Goal: Information Seeking & Learning: Find specific page/section

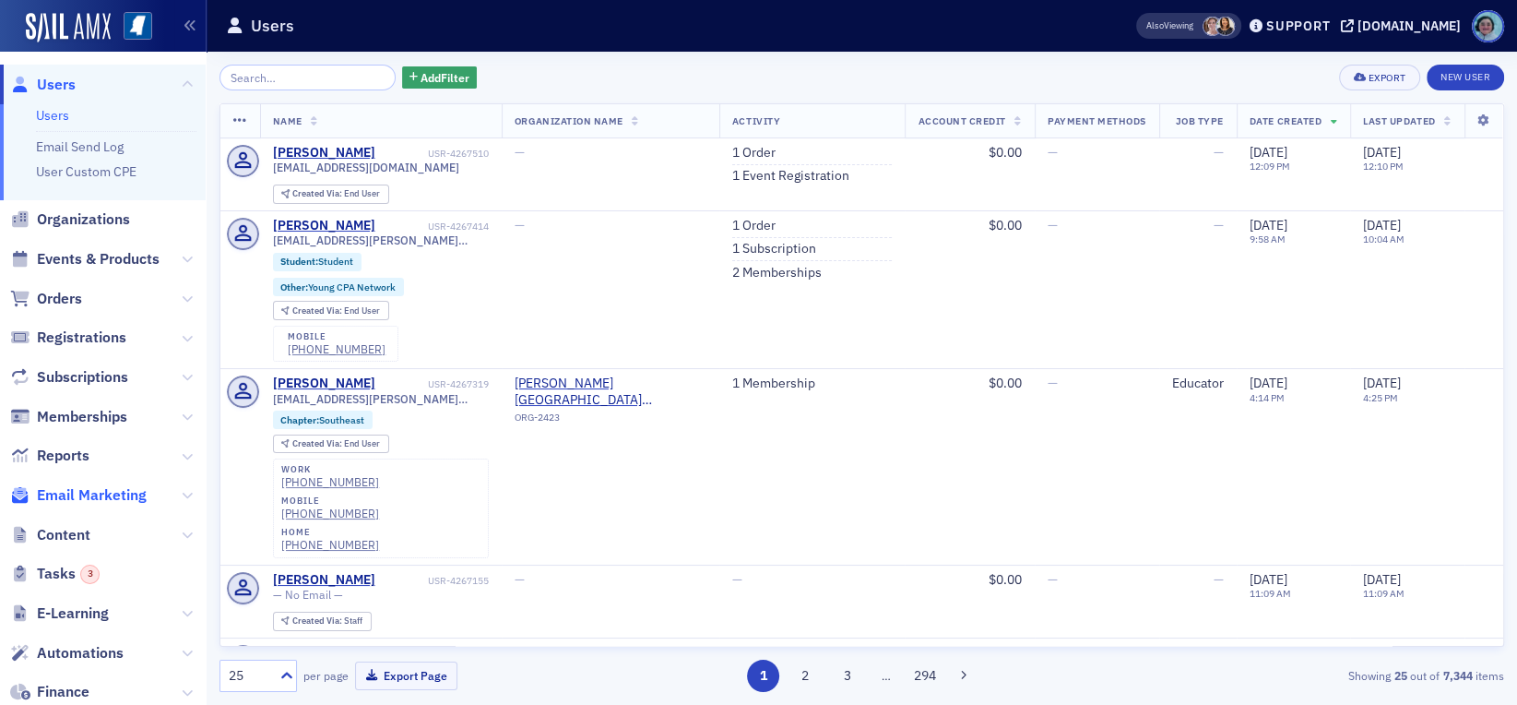
click at [108, 488] on span "Email Marketing" at bounding box center [92, 495] width 110 height 20
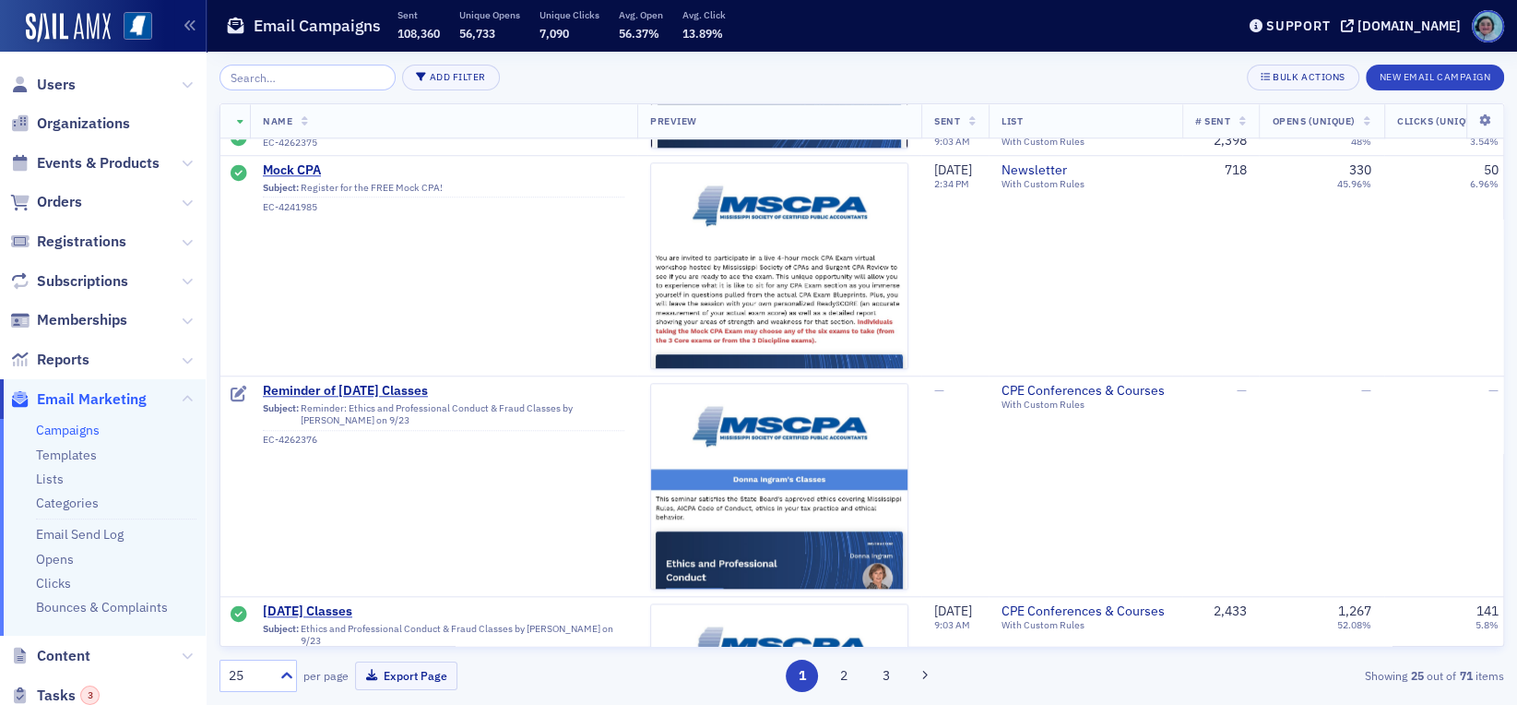
scroll to position [1568, 0]
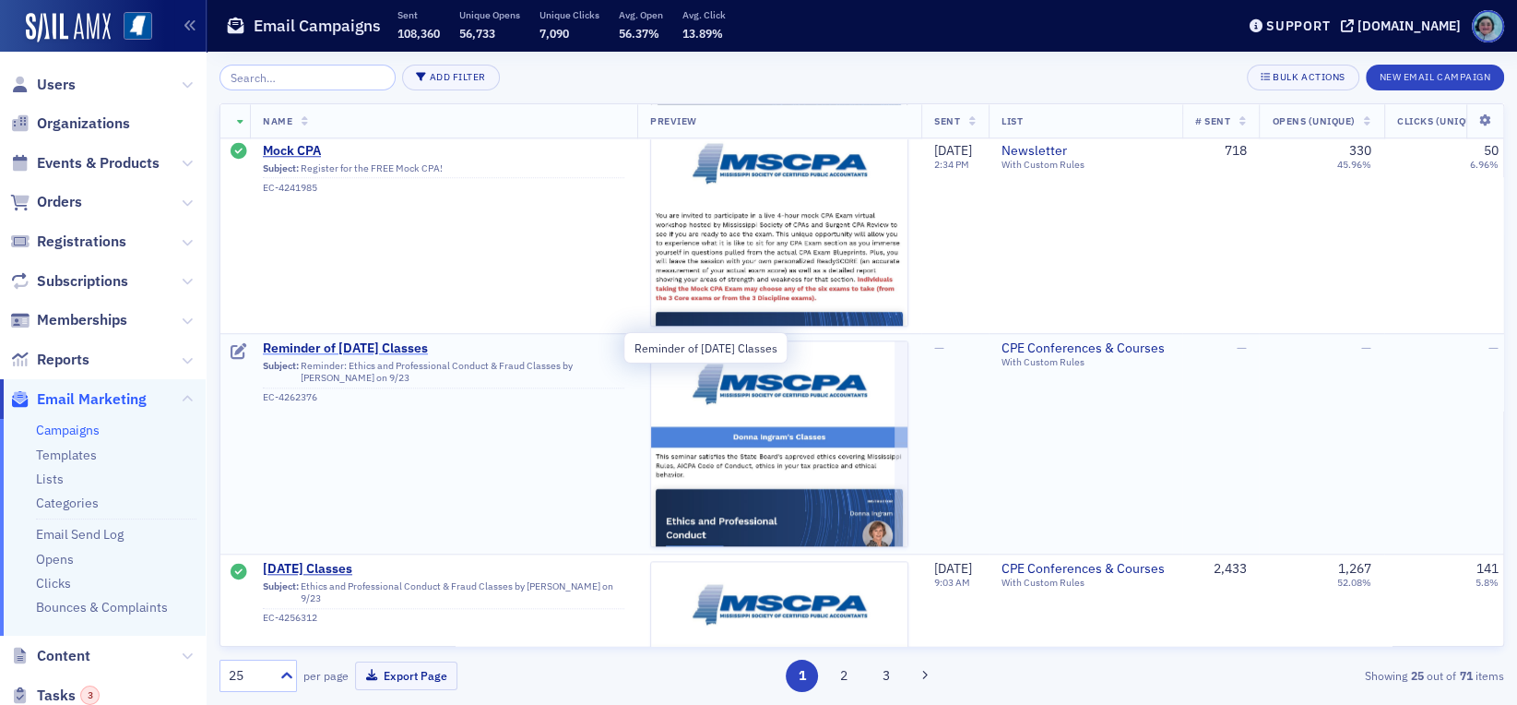
click at [395, 344] on span "Reminder of September 23rd Classes" at bounding box center [444, 348] width 362 height 17
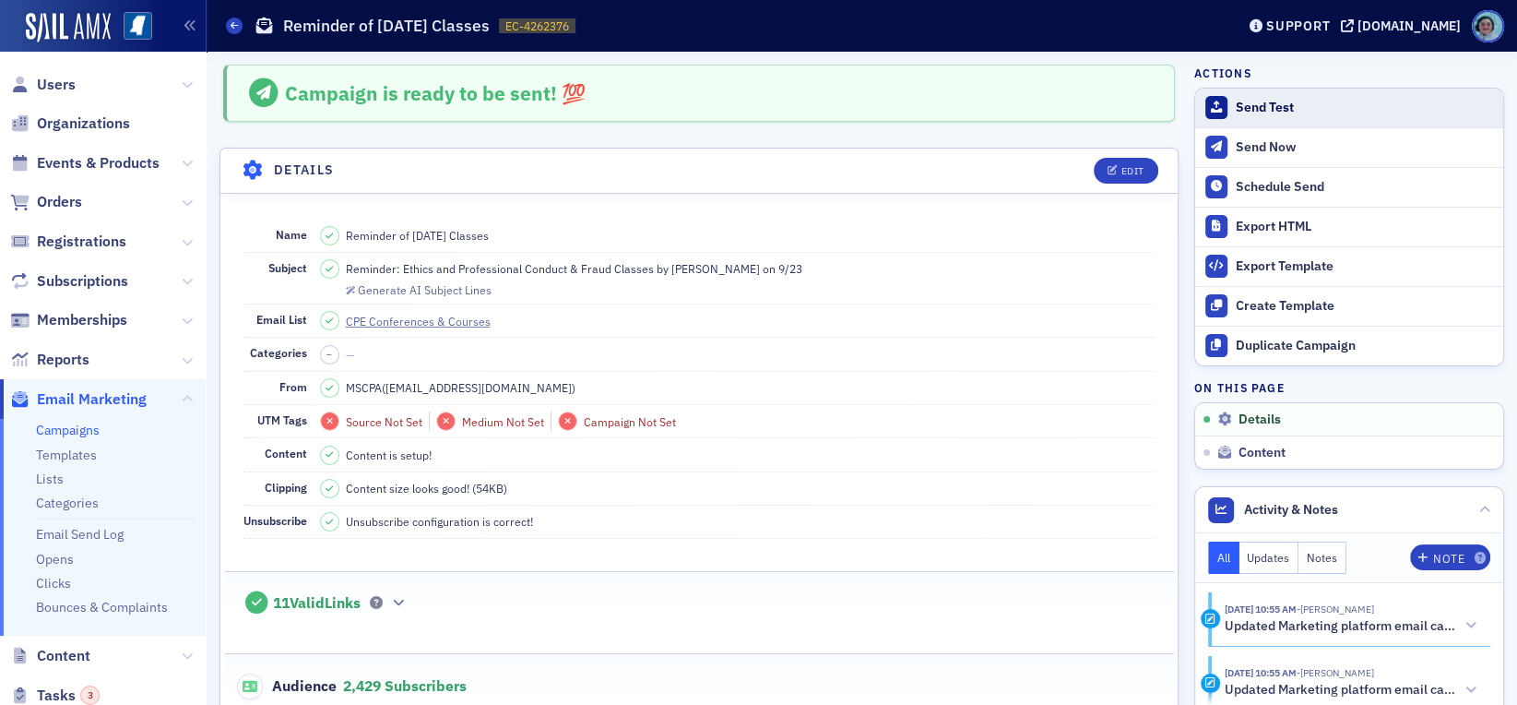
click at [1236, 118] on button "Send Test" at bounding box center [1349, 108] width 308 height 39
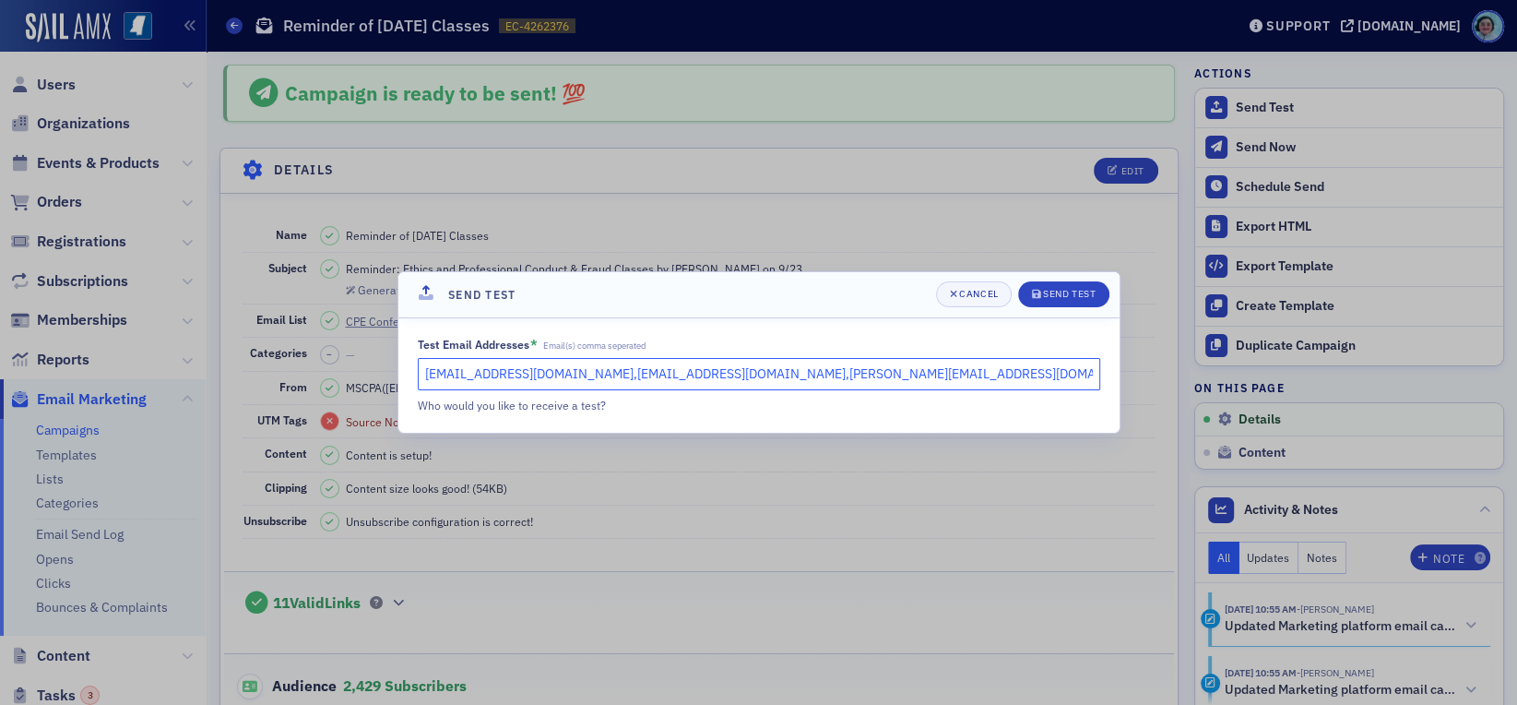
drag, startPoint x: 553, startPoint y: 376, endPoint x: 61, endPoint y: 402, distance: 493.3
click at [179, 388] on div "Send Test Cancel Send Test Test Email Addresses * Email(s) comma seperated rshi…" at bounding box center [758, 352] width 1517 height 705
click at [802, 358] on input "kmoody@ms-cpa.org,evaughn@ms-cpa.org" at bounding box center [759, 374] width 683 height 32
type input "kmoody@ms-cpa.org,evaughn@ms-cpa.org"
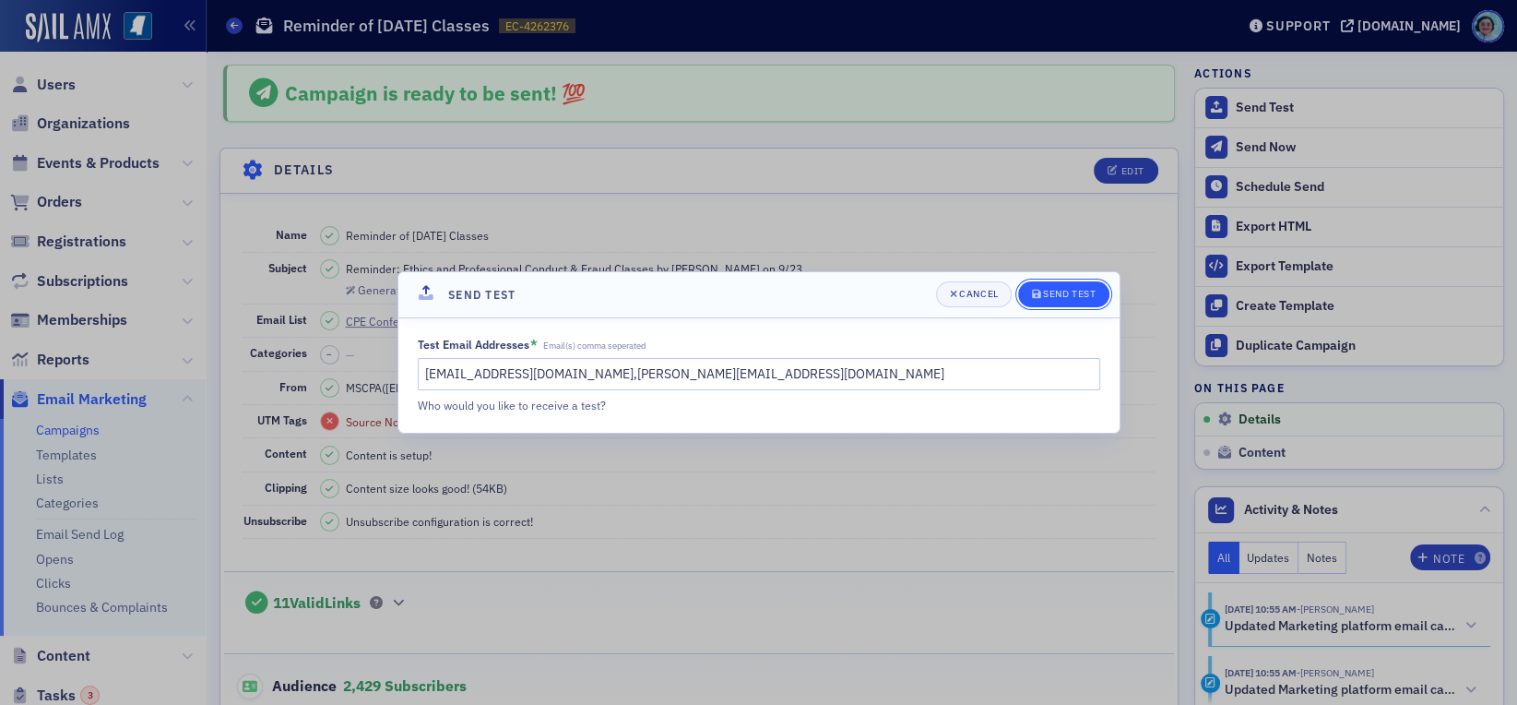
click at [1035, 283] on button "Send Test" at bounding box center [1063, 294] width 91 height 26
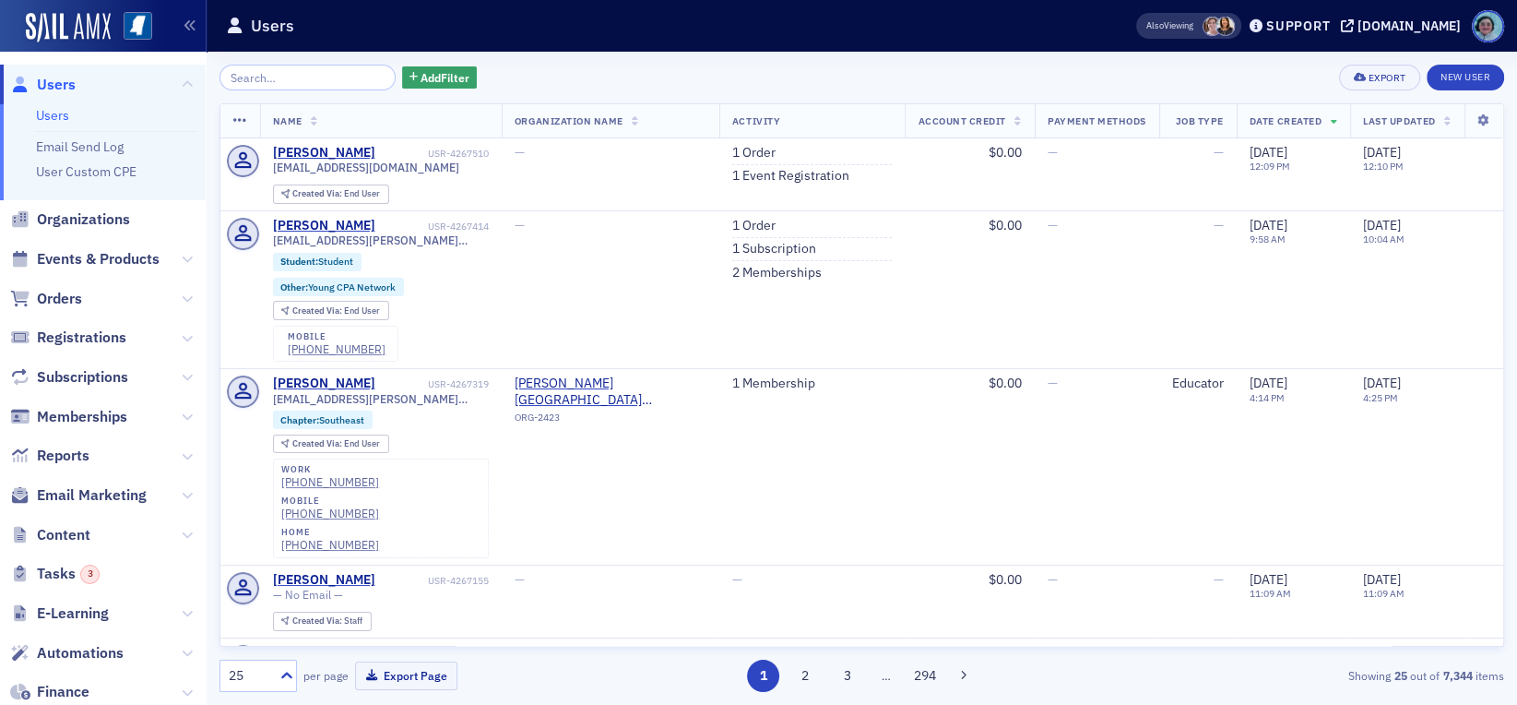
click at [125, 244] on span "Events & Products" at bounding box center [103, 260] width 206 height 40
click at [138, 254] on span "Events & Products" at bounding box center [98, 259] width 123 height 20
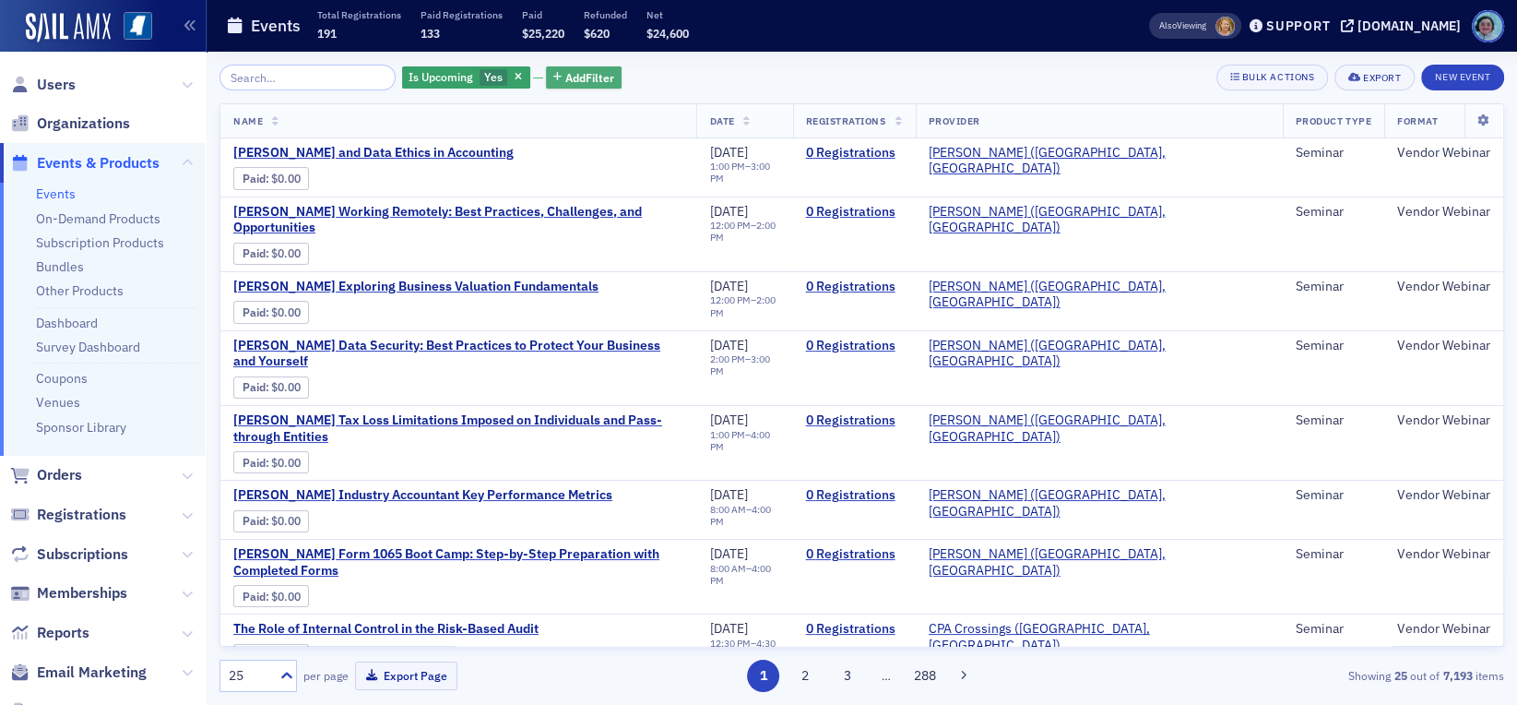
click at [564, 66] on button "Add Filter" at bounding box center [584, 77] width 76 height 23
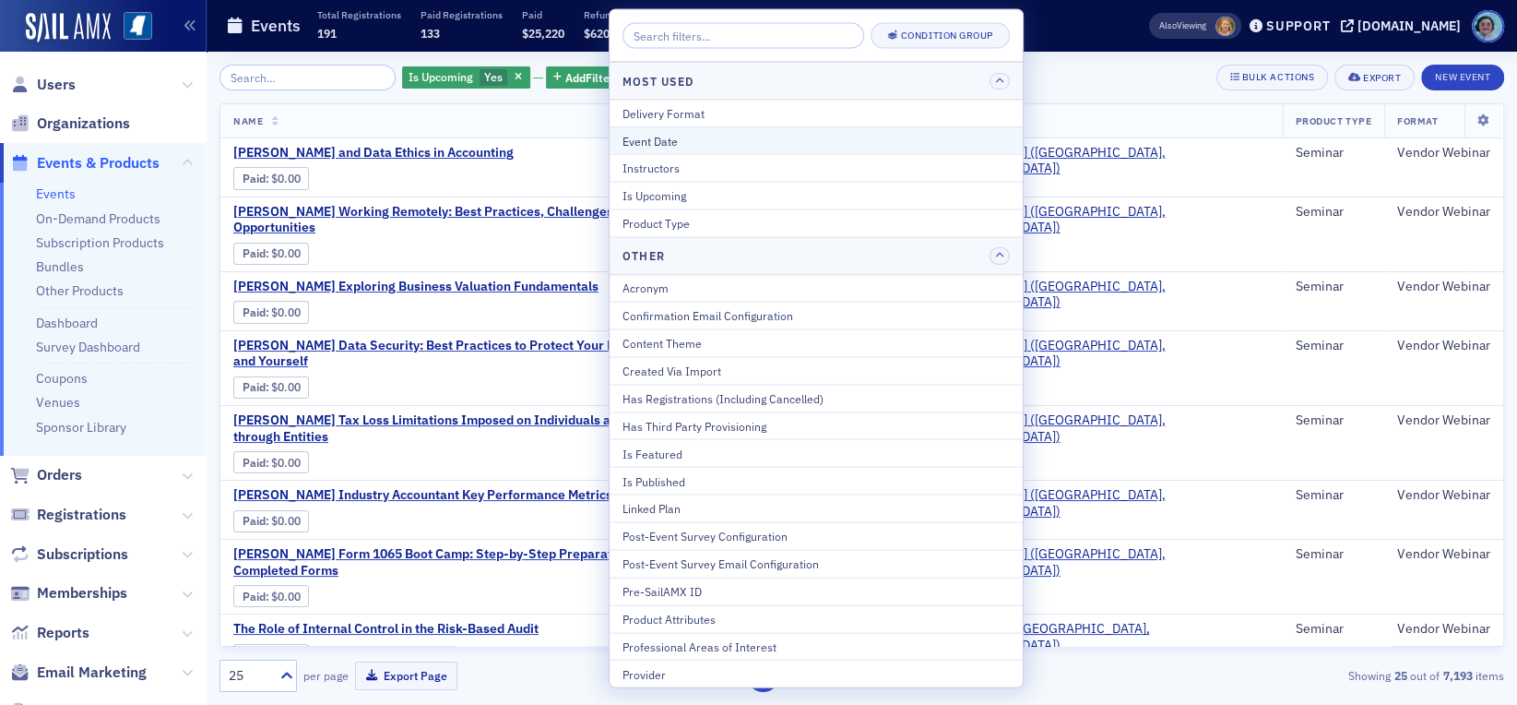
click at [701, 137] on div "Event Date" at bounding box center [816, 140] width 387 height 17
select select "8"
select select "2025"
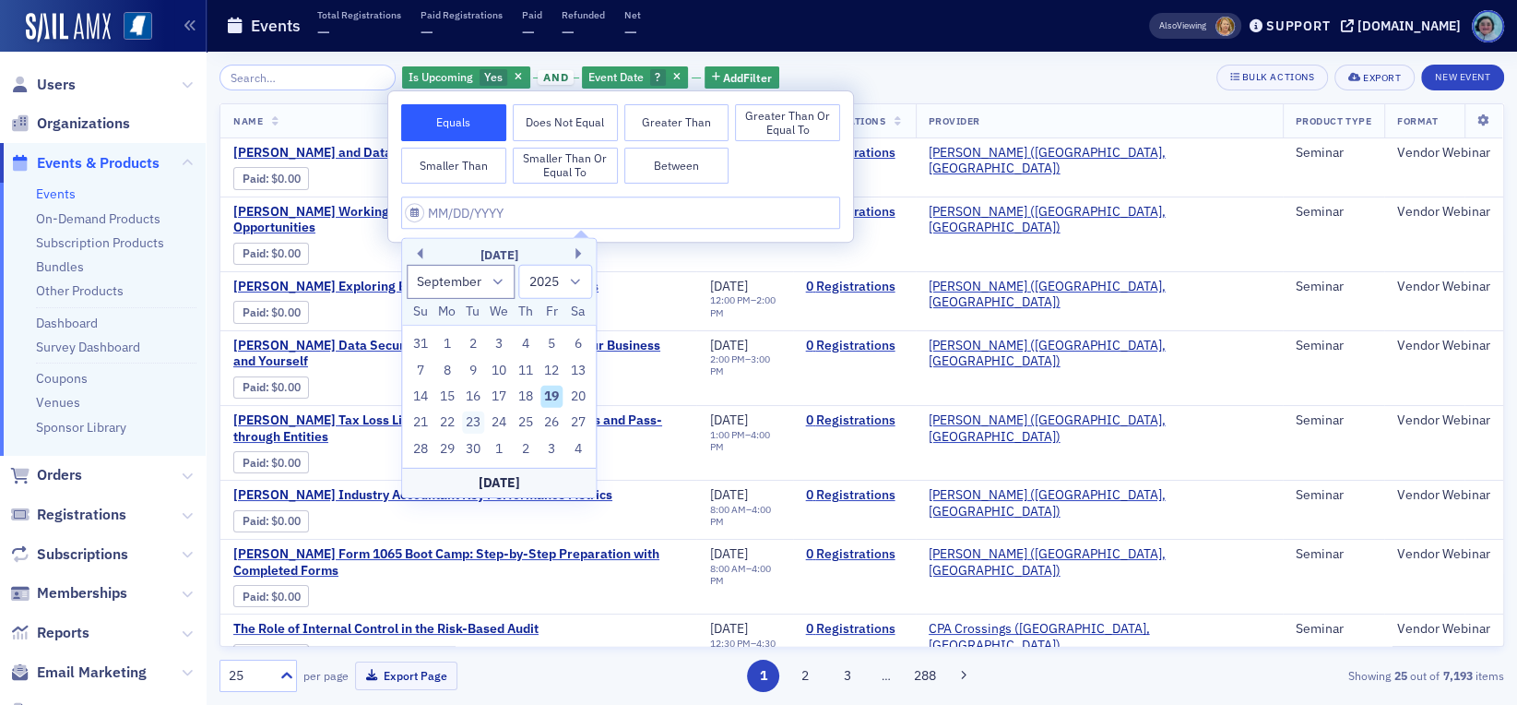
click at [475, 418] on div "23" at bounding box center [473, 422] width 22 height 22
type input "[DATE]"
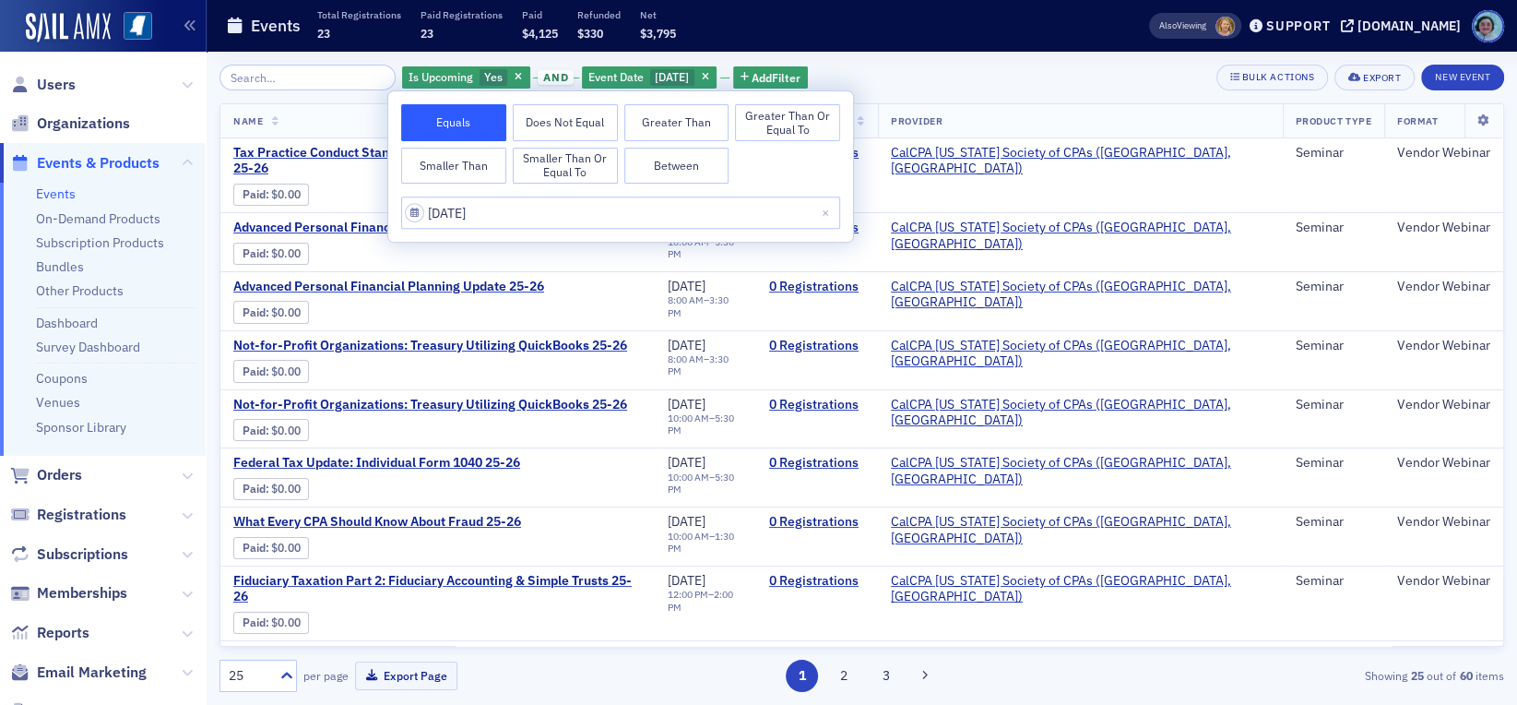
click at [914, 67] on div "Is Upcoming Yes and Event Date [DATE] Add Filter Bulk Actions Export New Event" at bounding box center [862, 78] width 1285 height 26
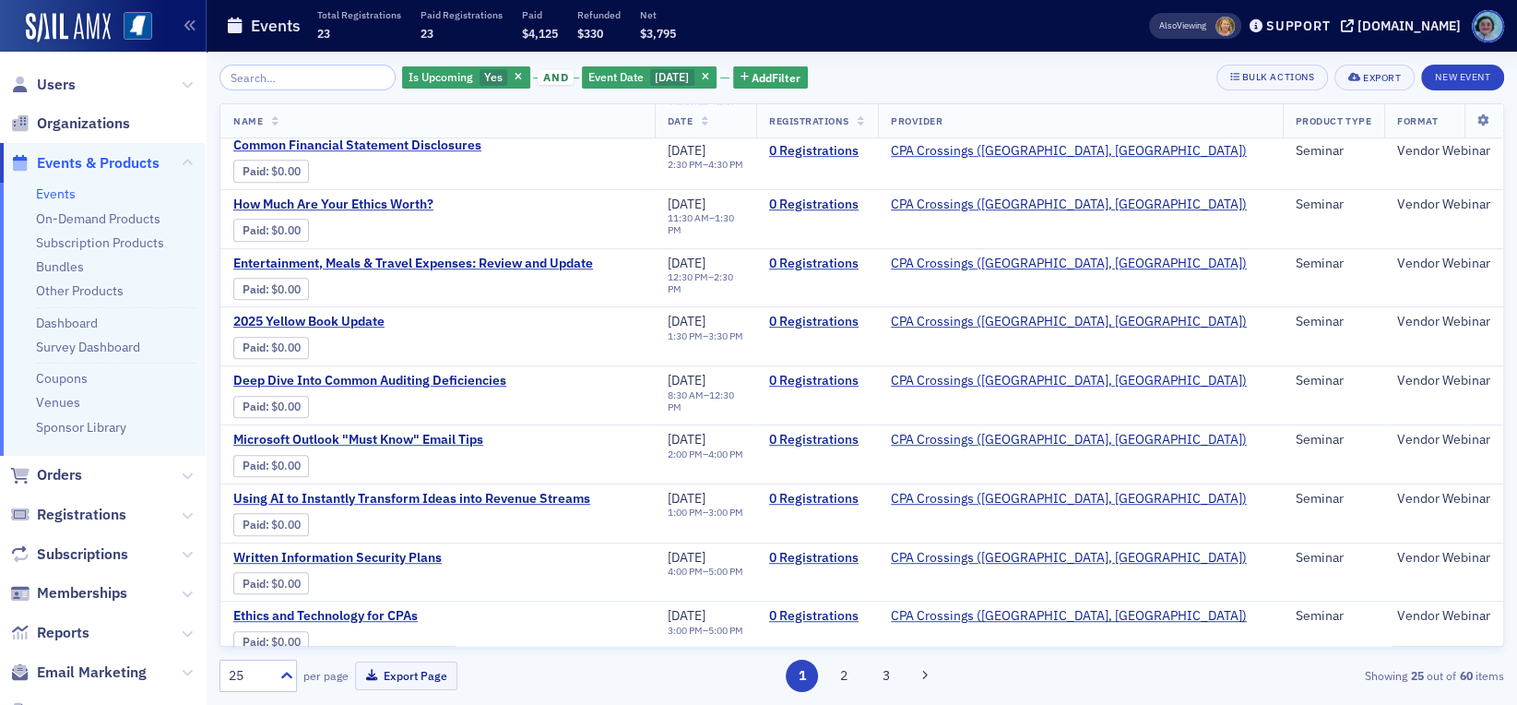
scroll to position [958, 0]
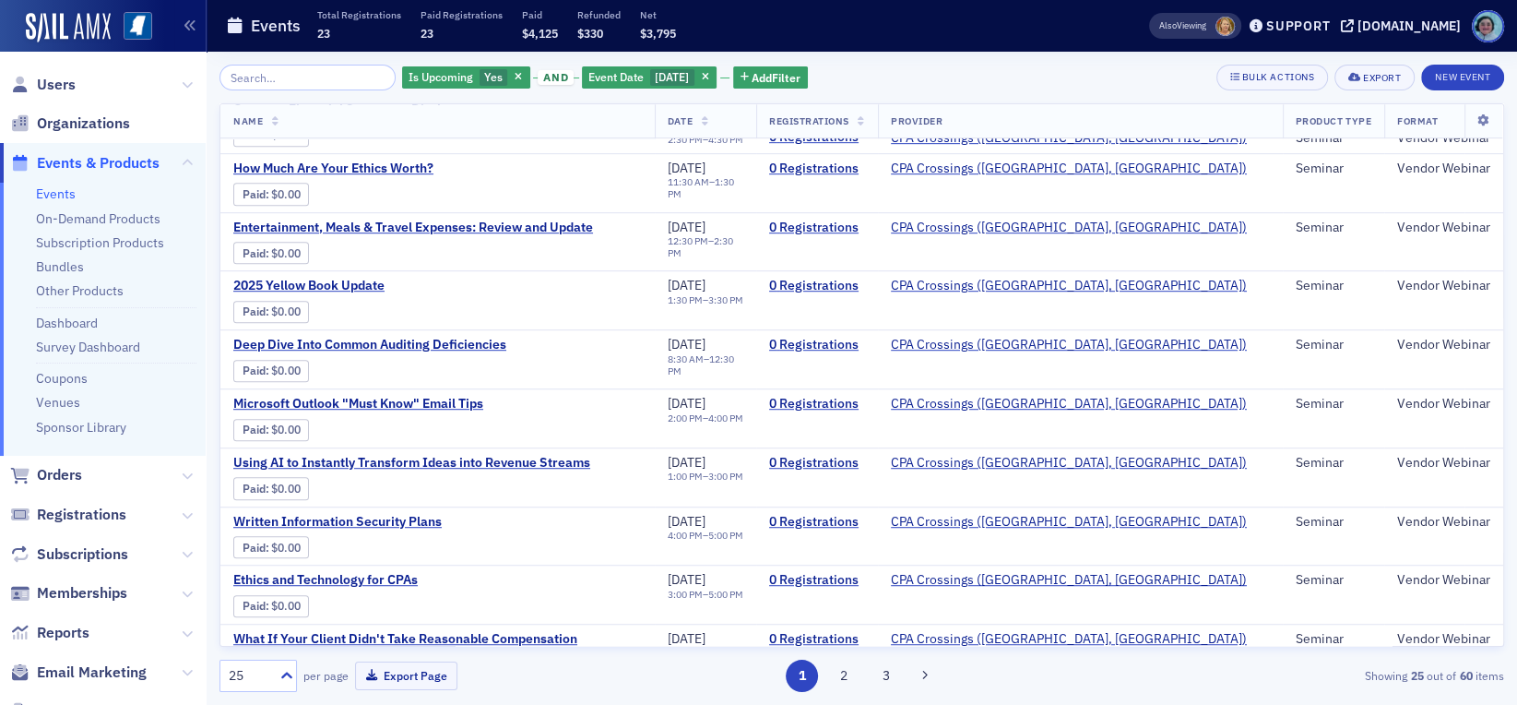
click at [853, 690] on div "1 2 3" at bounding box center [861, 676] width 415 height 32
click at [850, 682] on button "2" at bounding box center [844, 676] width 32 height 32
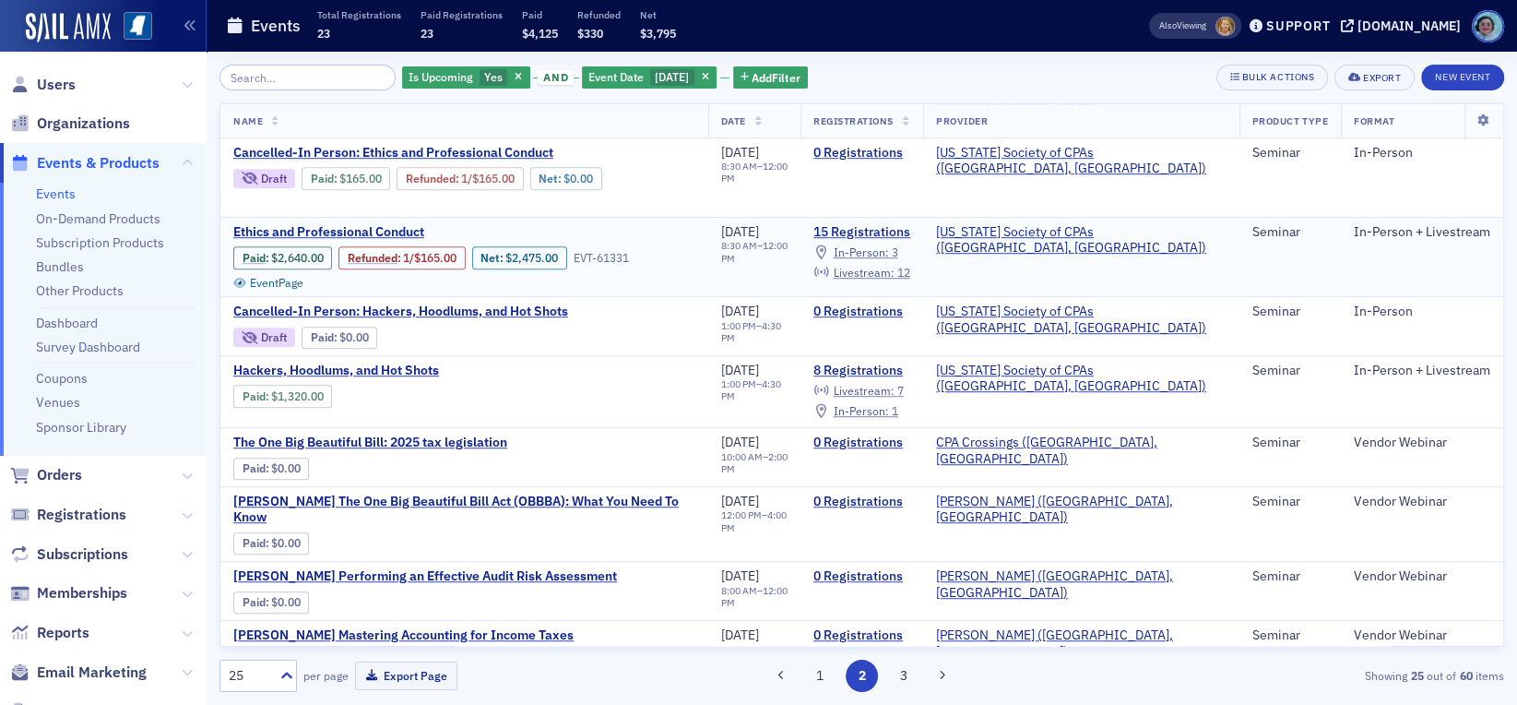
scroll to position [930, 0]
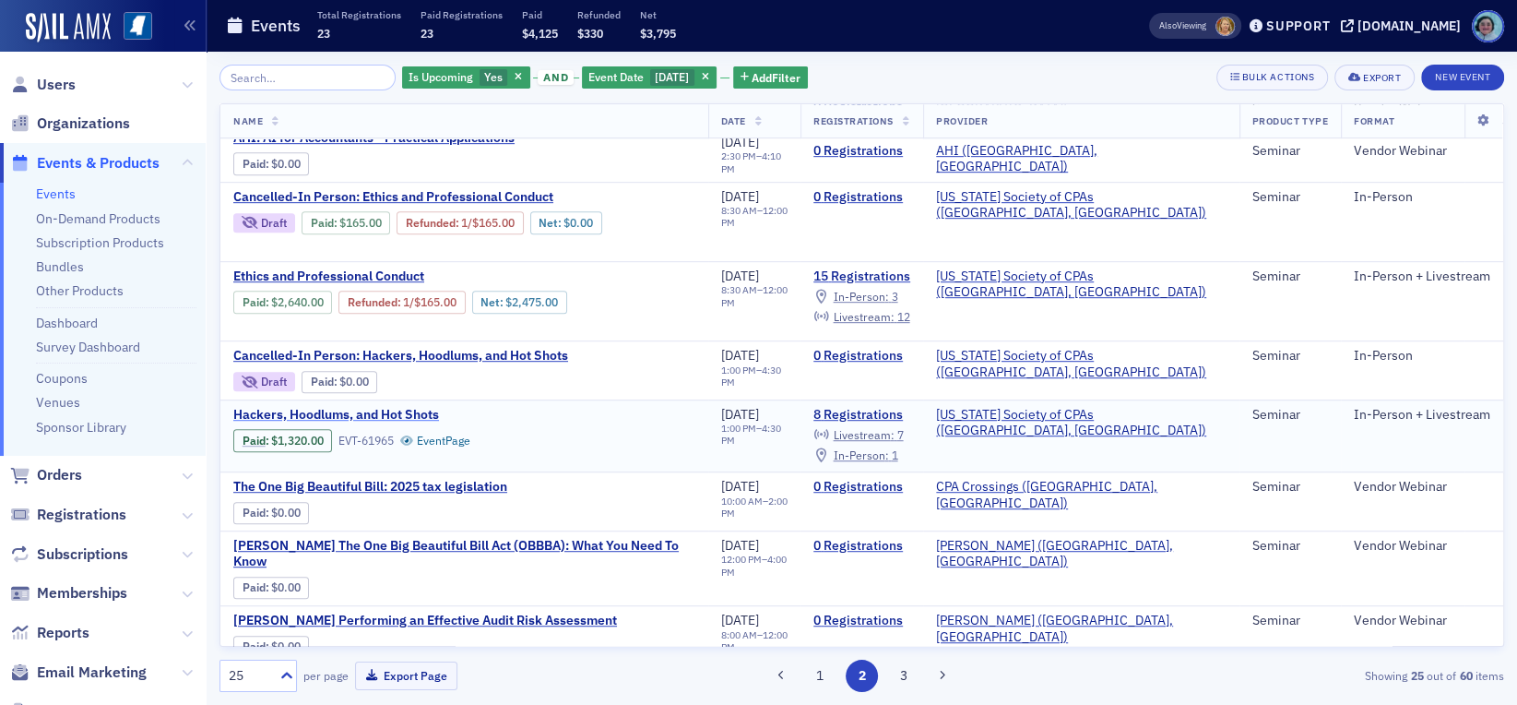
click at [370, 407] on span "Hackers, Hoodlums, and Hot Shots" at bounding box center [388, 415] width 310 height 17
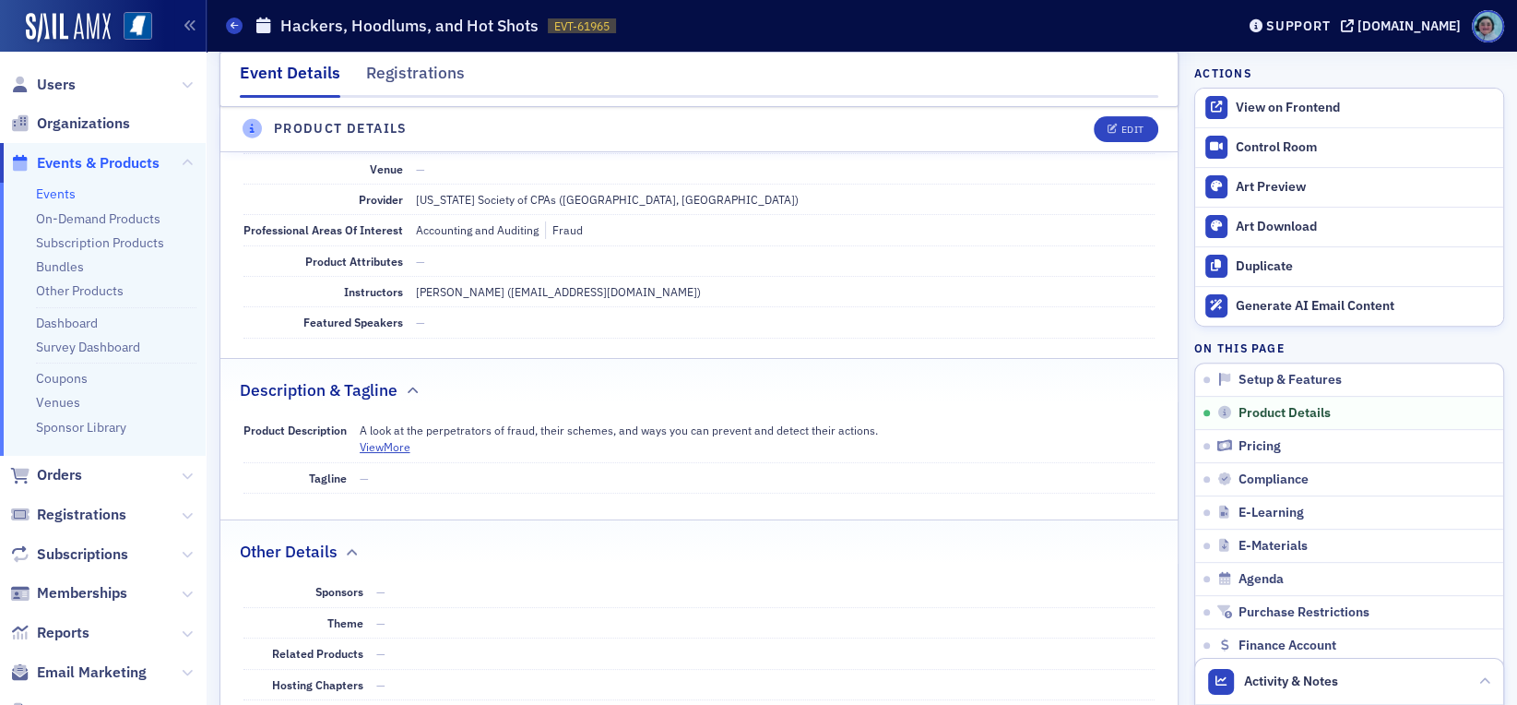
scroll to position [646, 0]
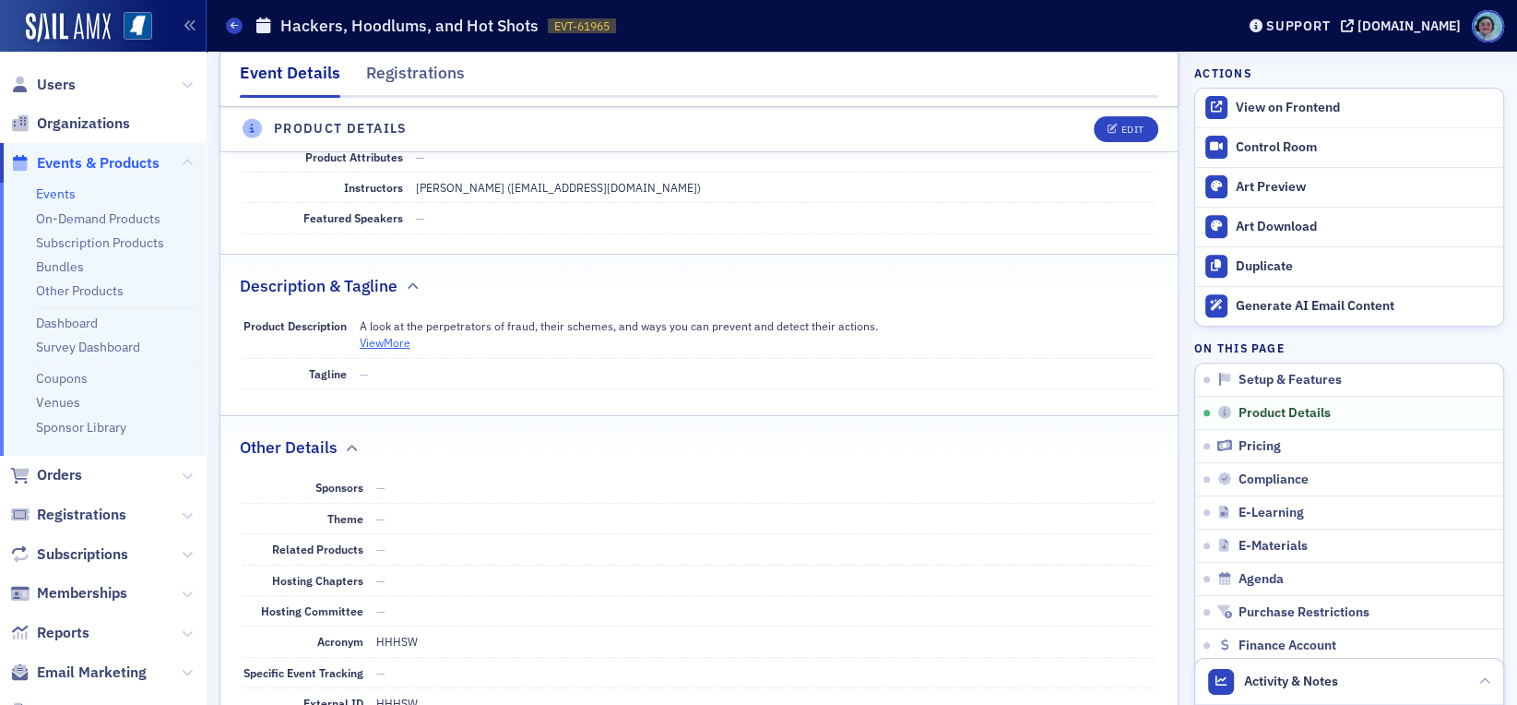
click at [389, 341] on button "View More" at bounding box center [385, 342] width 51 height 17
click at [231, 25] on icon at bounding box center [234, 25] width 7 height 8
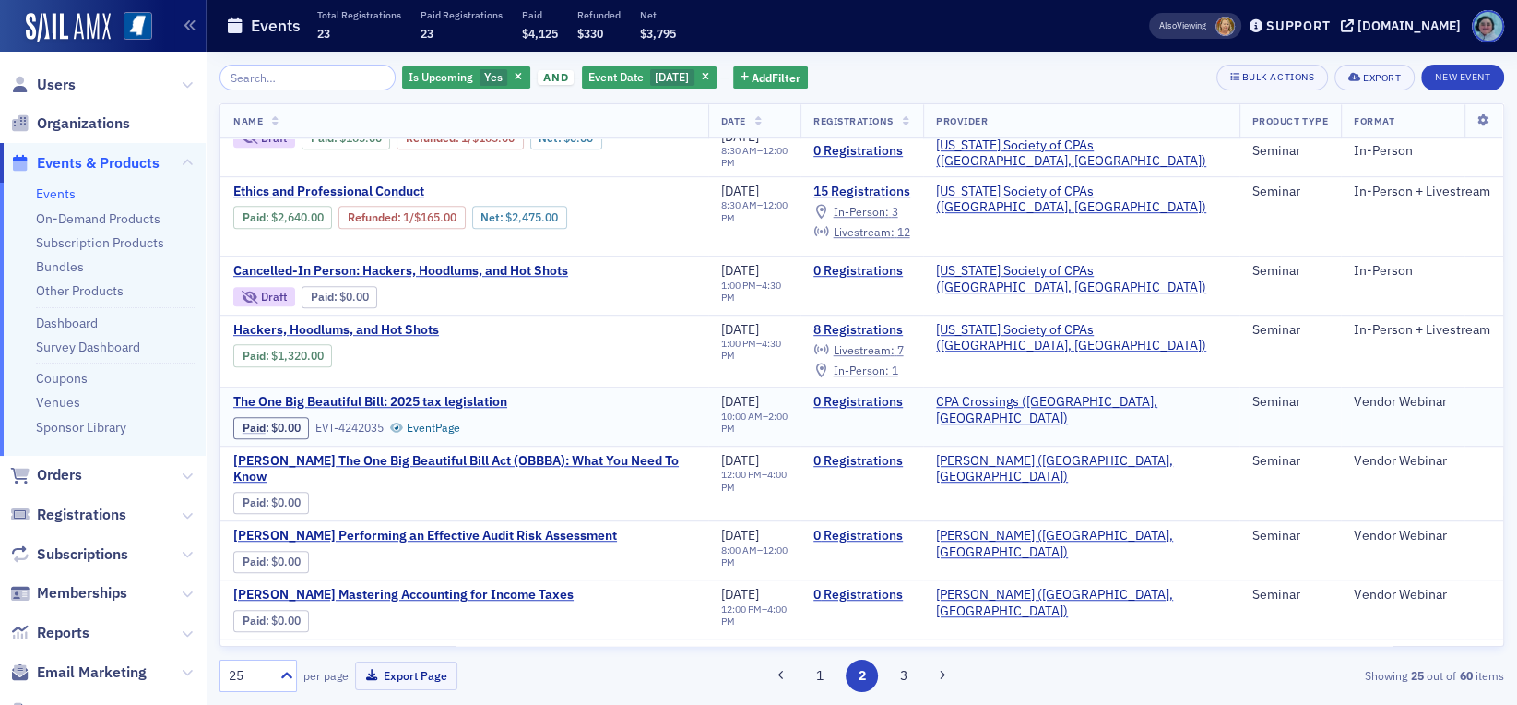
scroll to position [922, 0]
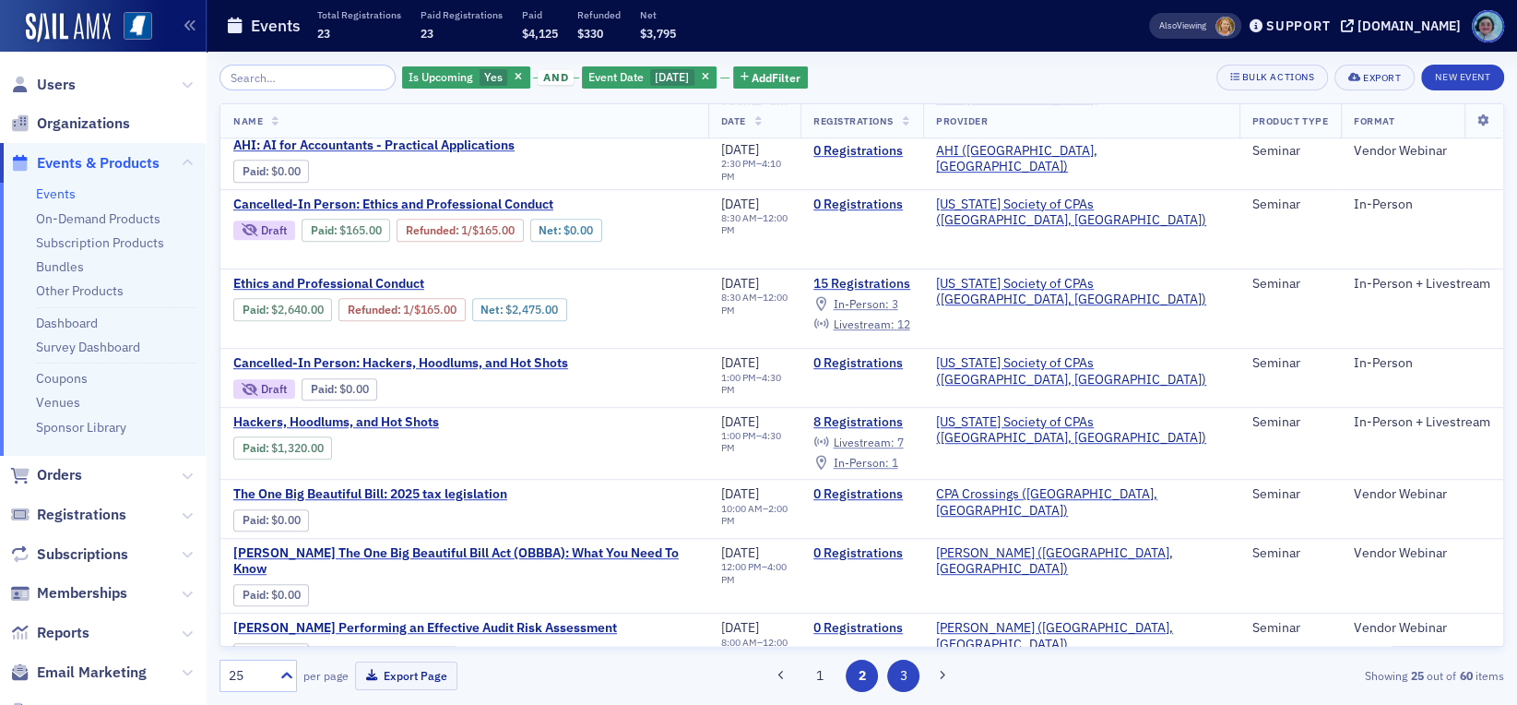
click at [903, 667] on button "3" at bounding box center [903, 676] width 32 height 32
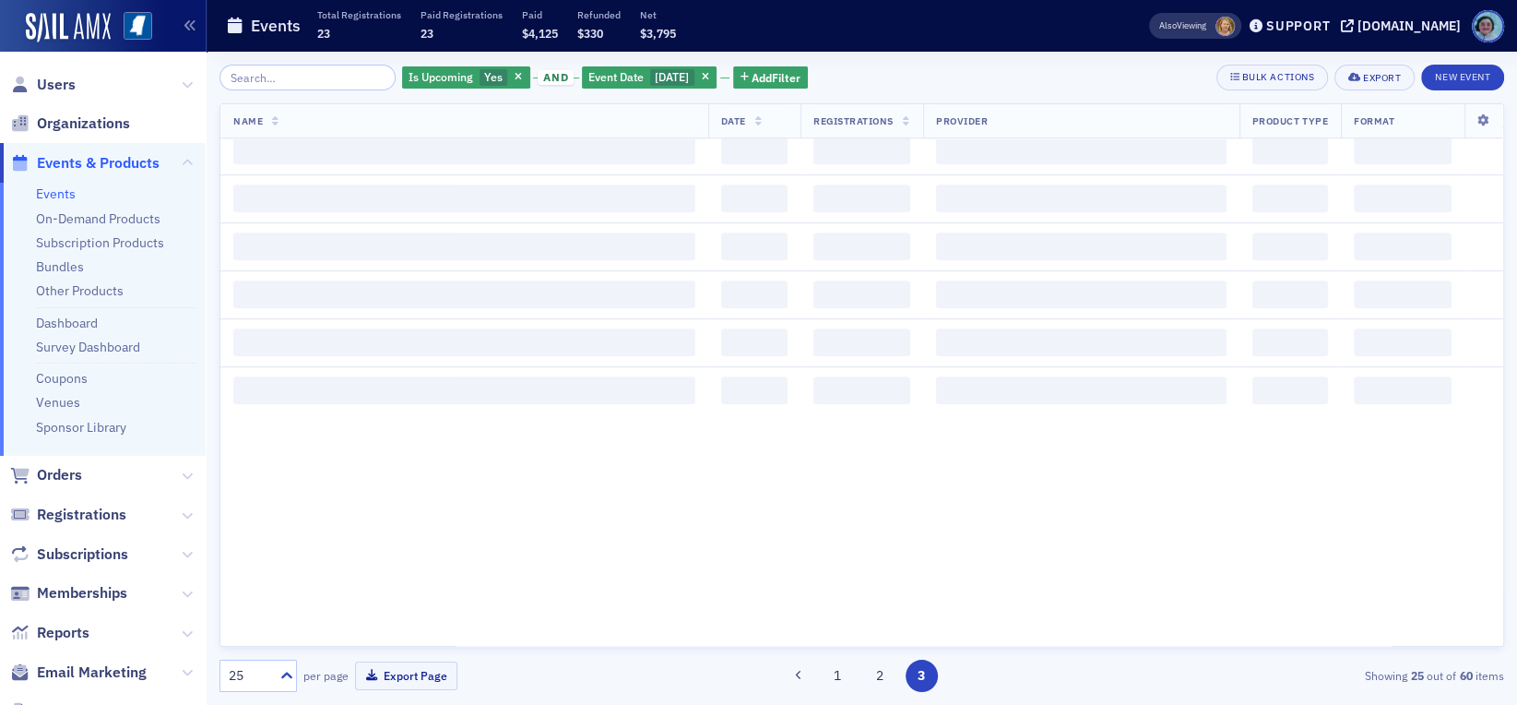
scroll to position [0, 0]
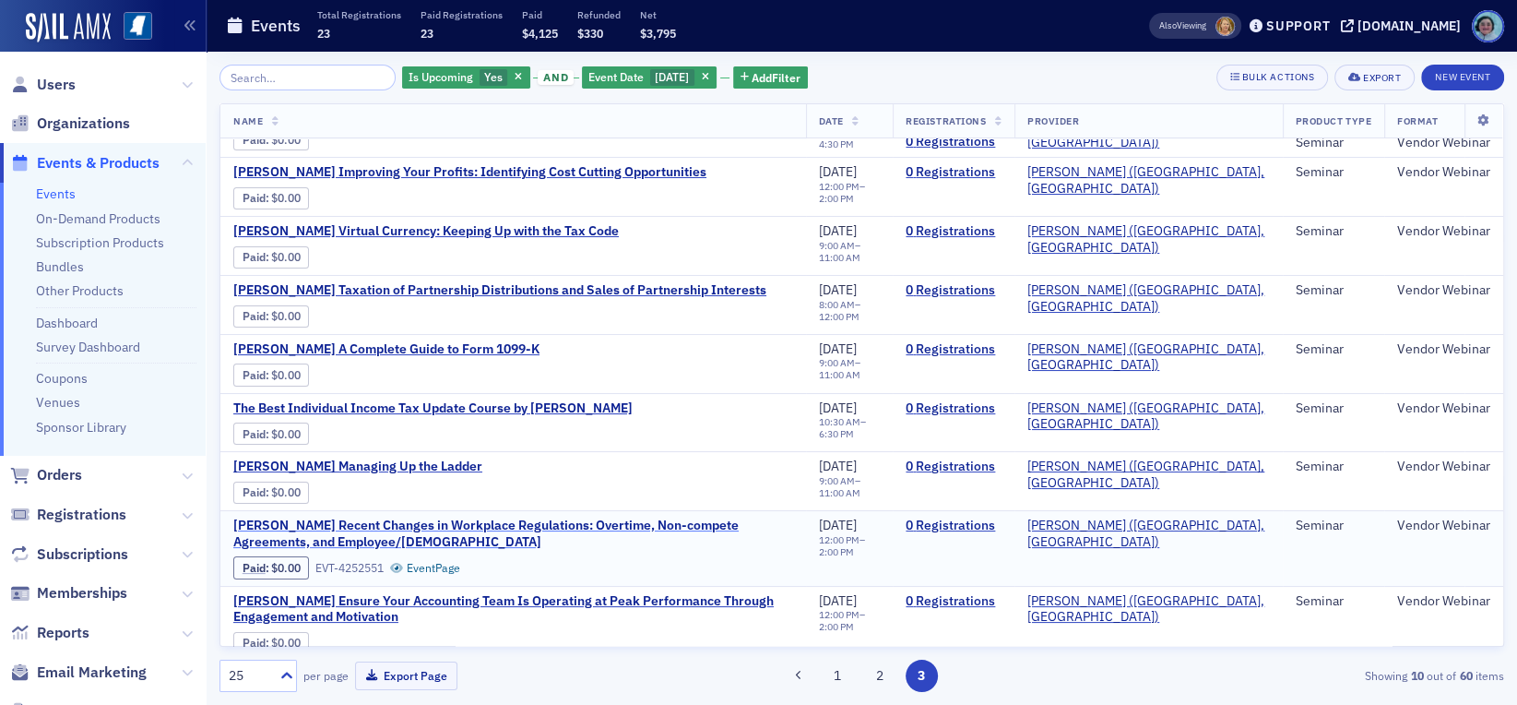
scroll to position [111, 0]
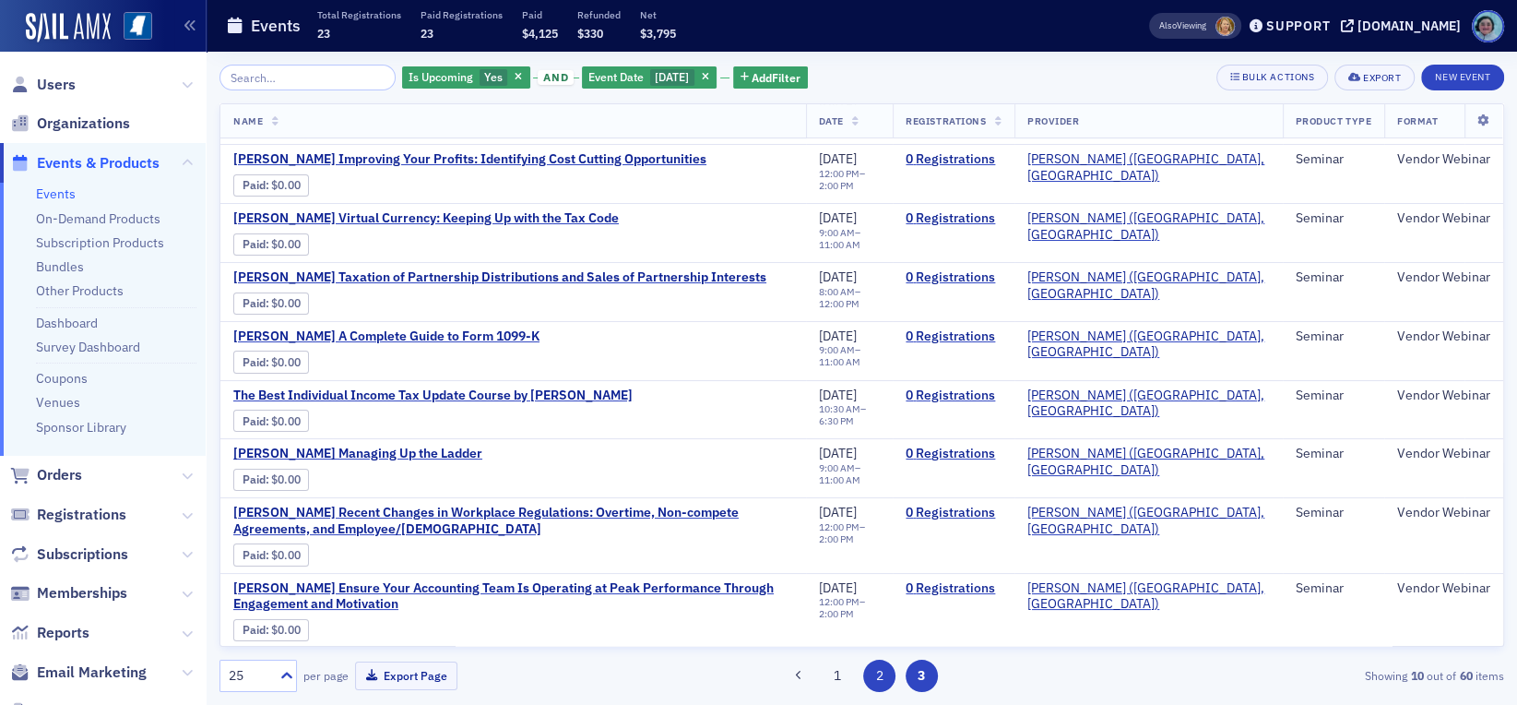
click at [880, 672] on button "2" at bounding box center [879, 676] width 32 height 32
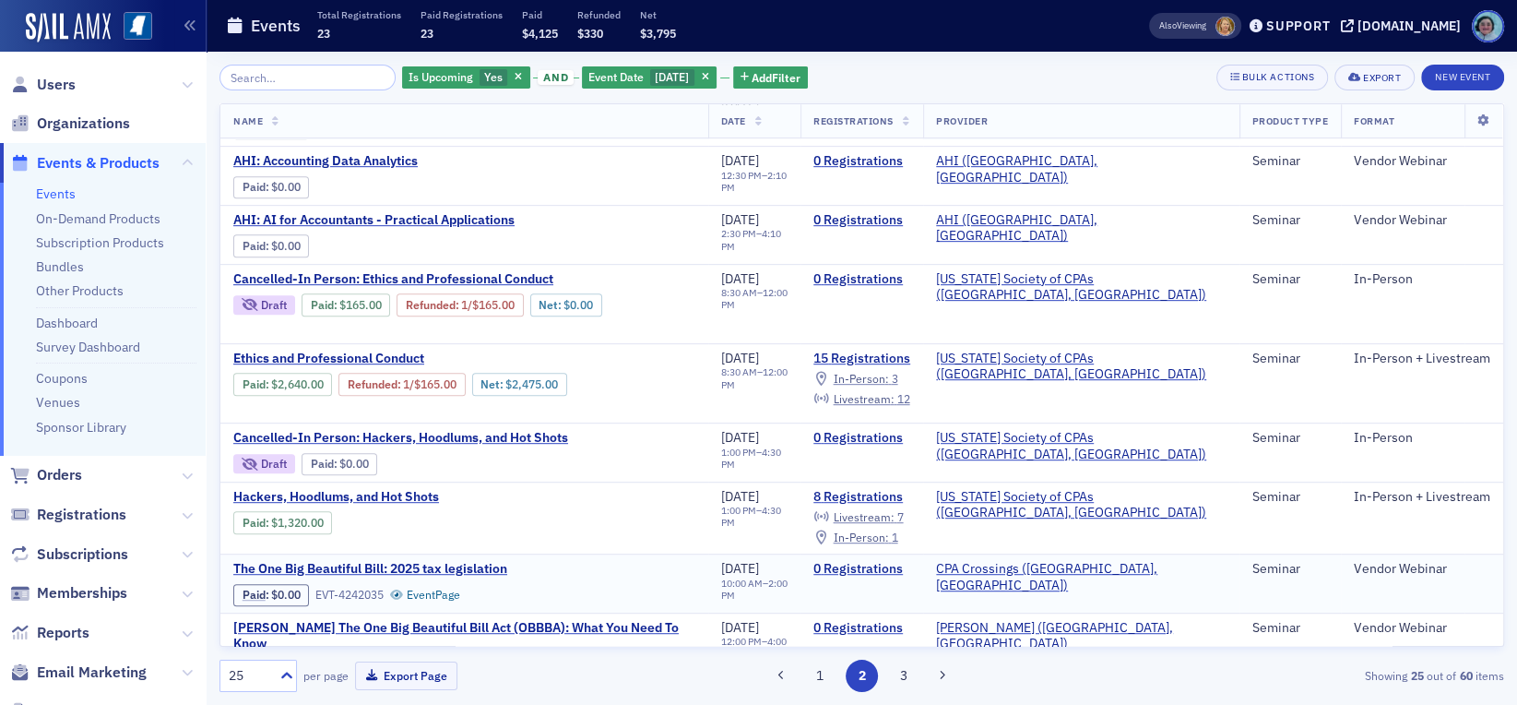
scroll to position [1015, 0]
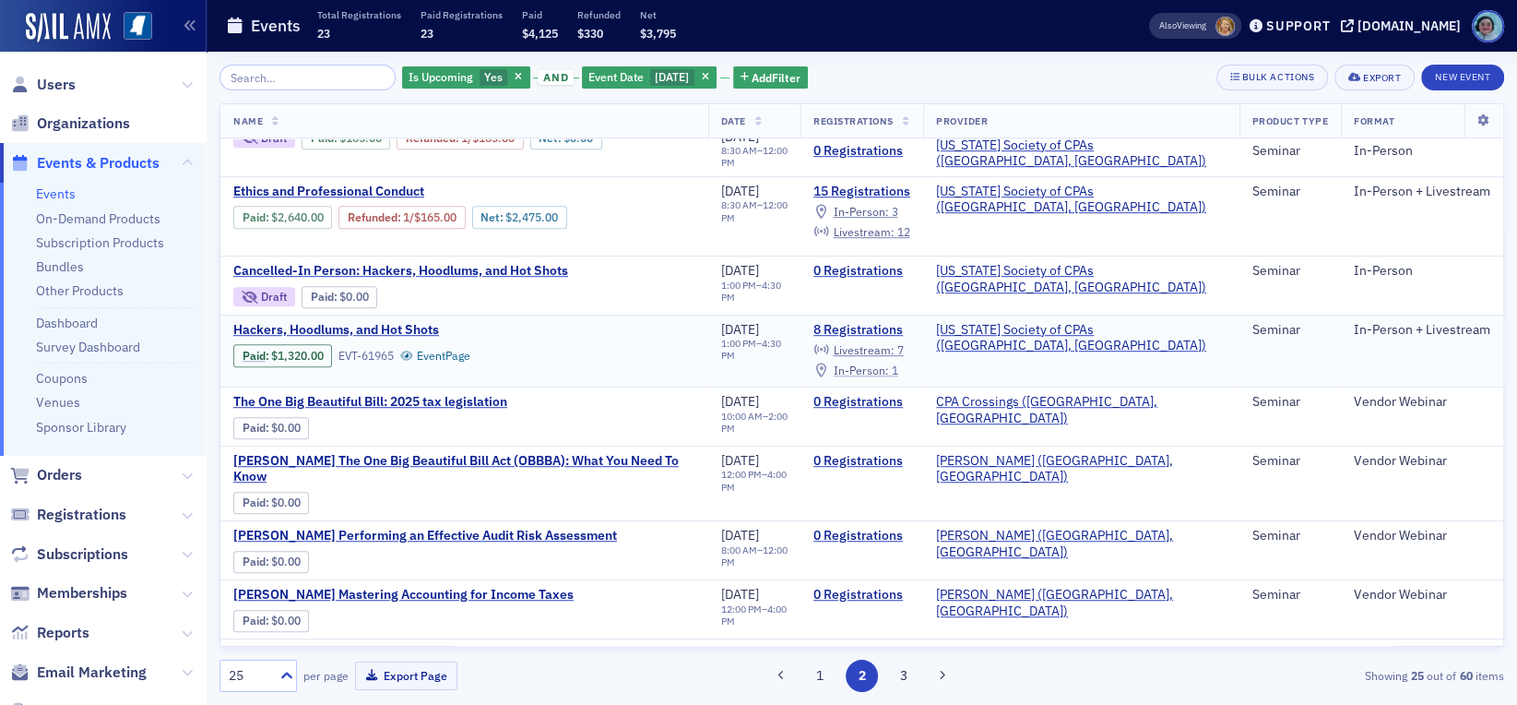
click at [889, 363] on span "In-Person :" at bounding box center [861, 370] width 55 height 15
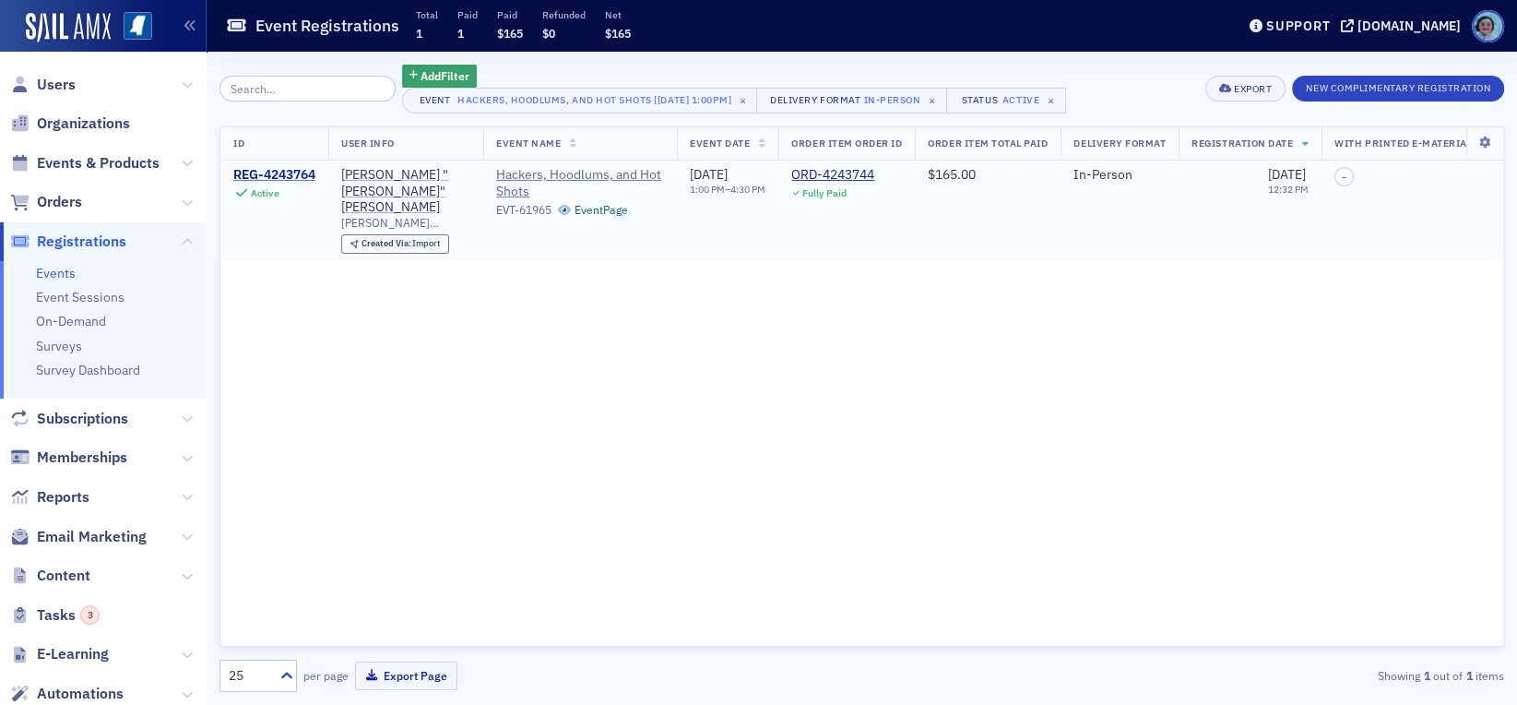
click at [302, 170] on div "REG-4243764" at bounding box center [274, 175] width 82 height 17
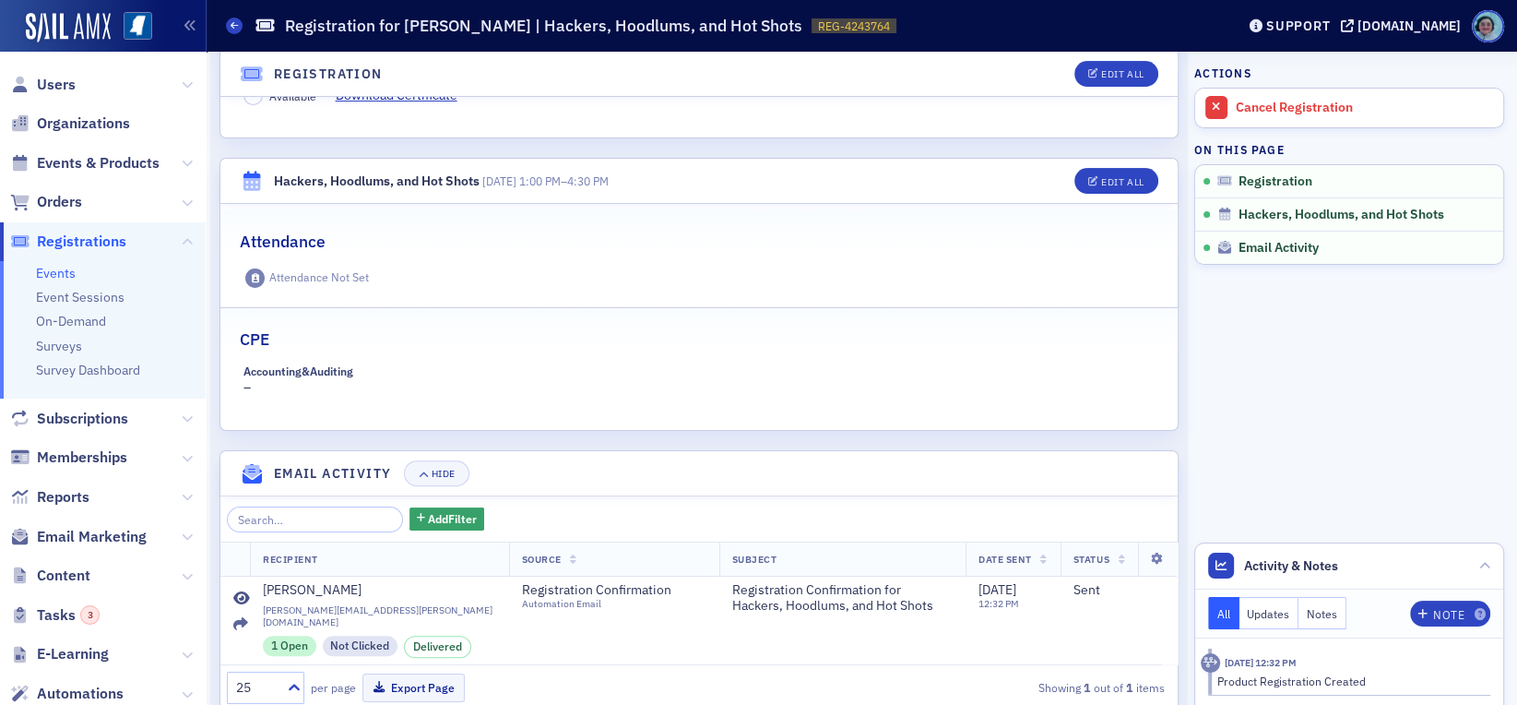
scroll to position [523, 0]
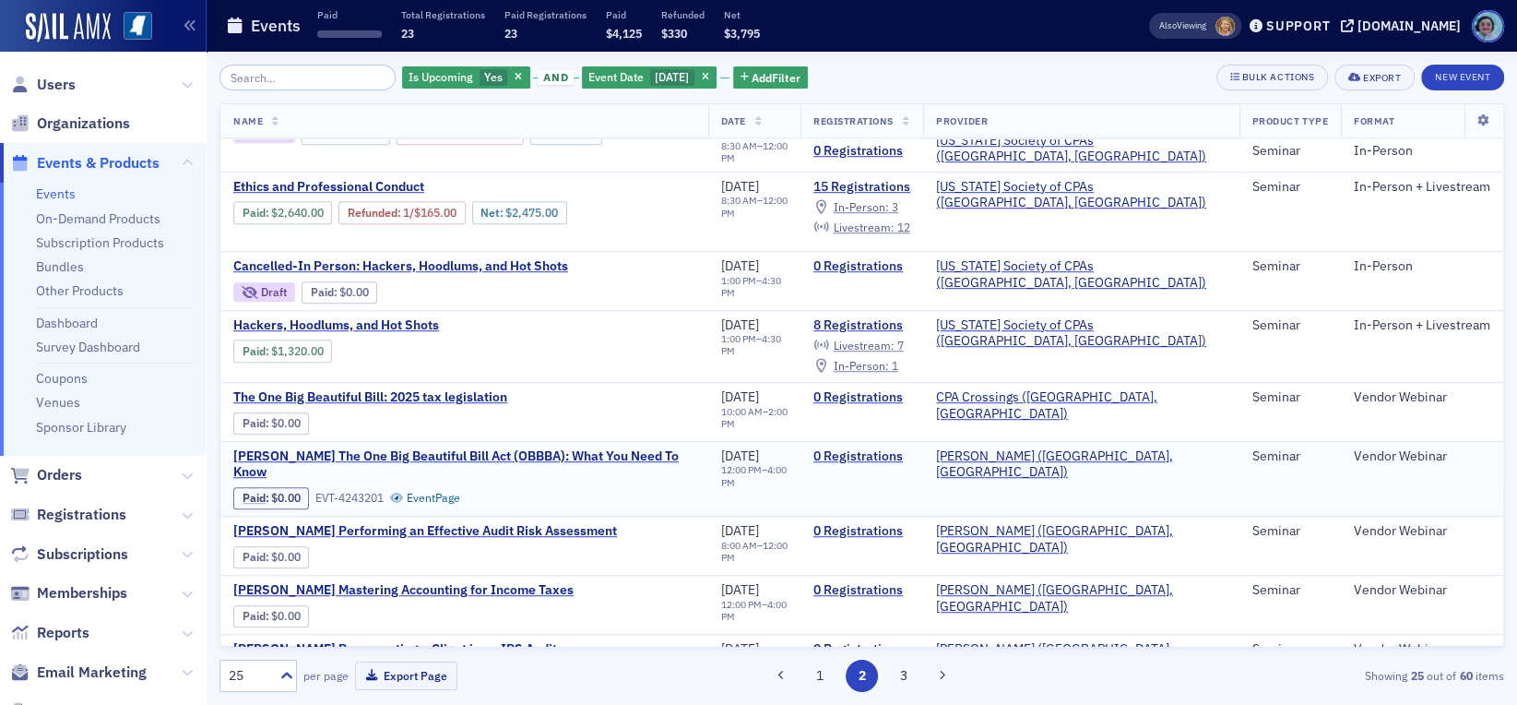
scroll to position [1022, 0]
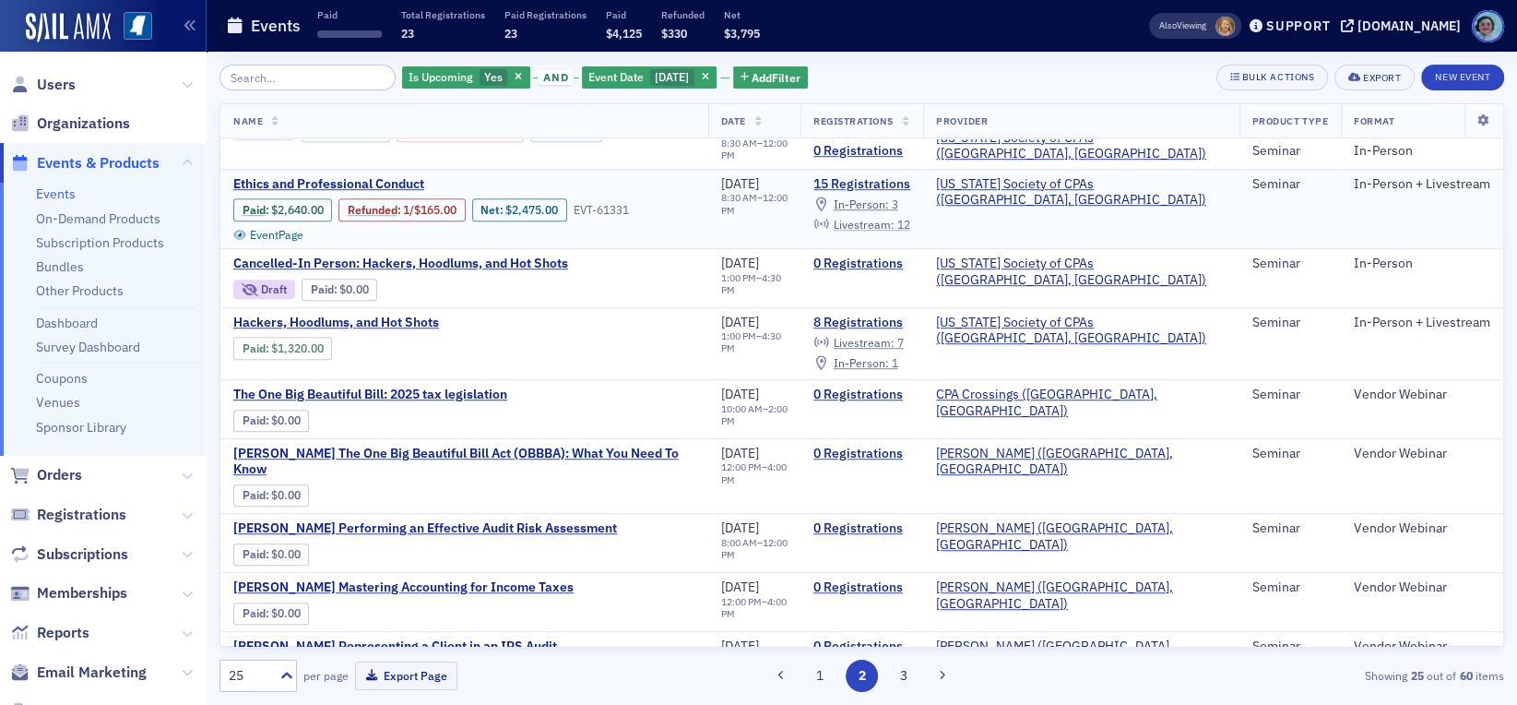
click at [895, 217] on span "Livestream :" at bounding box center [864, 224] width 61 height 15
